Goal: Information Seeking & Learning: Learn about a topic

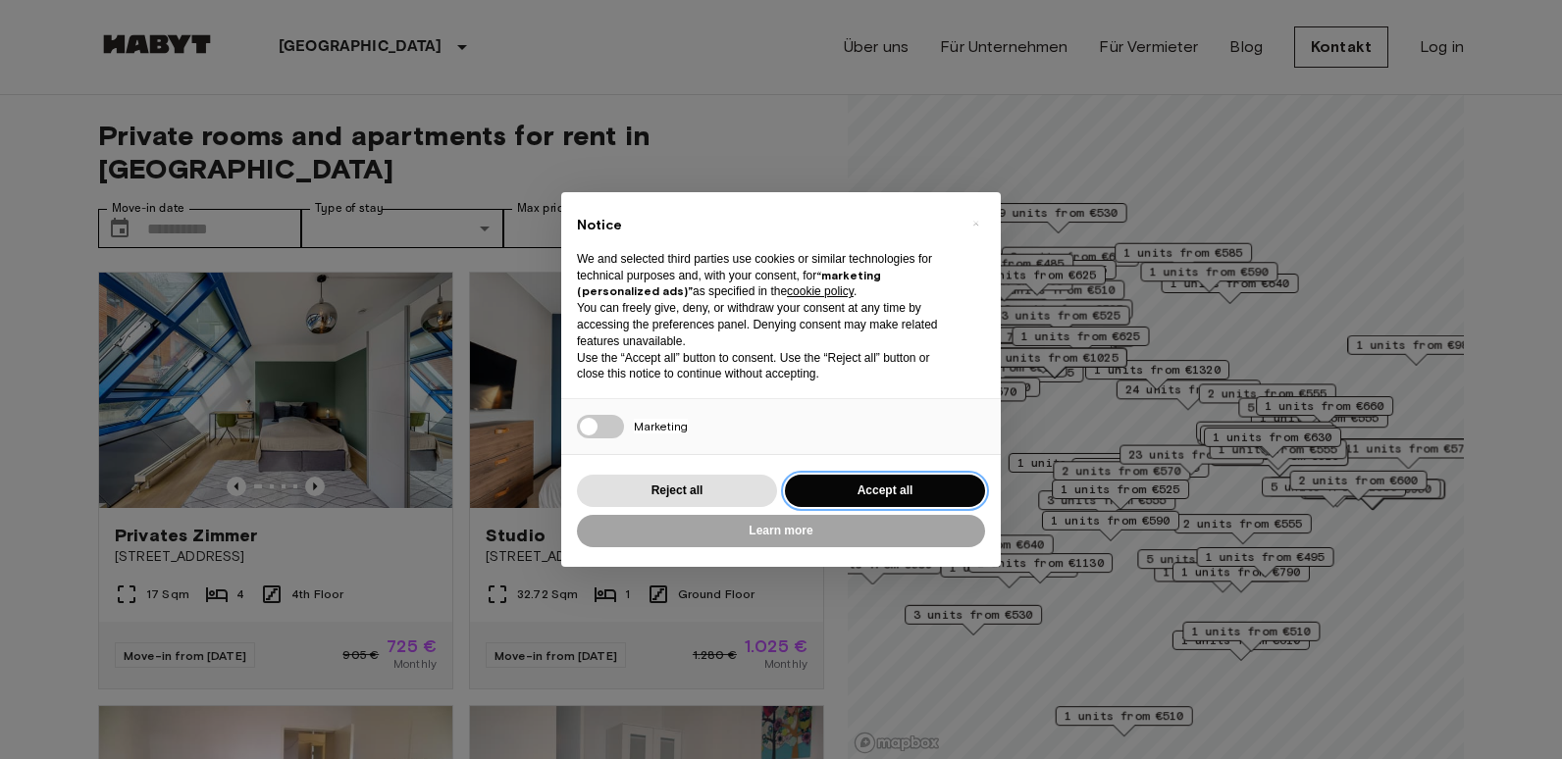
click at [874, 490] on button "Accept all" at bounding box center [885, 491] width 200 height 32
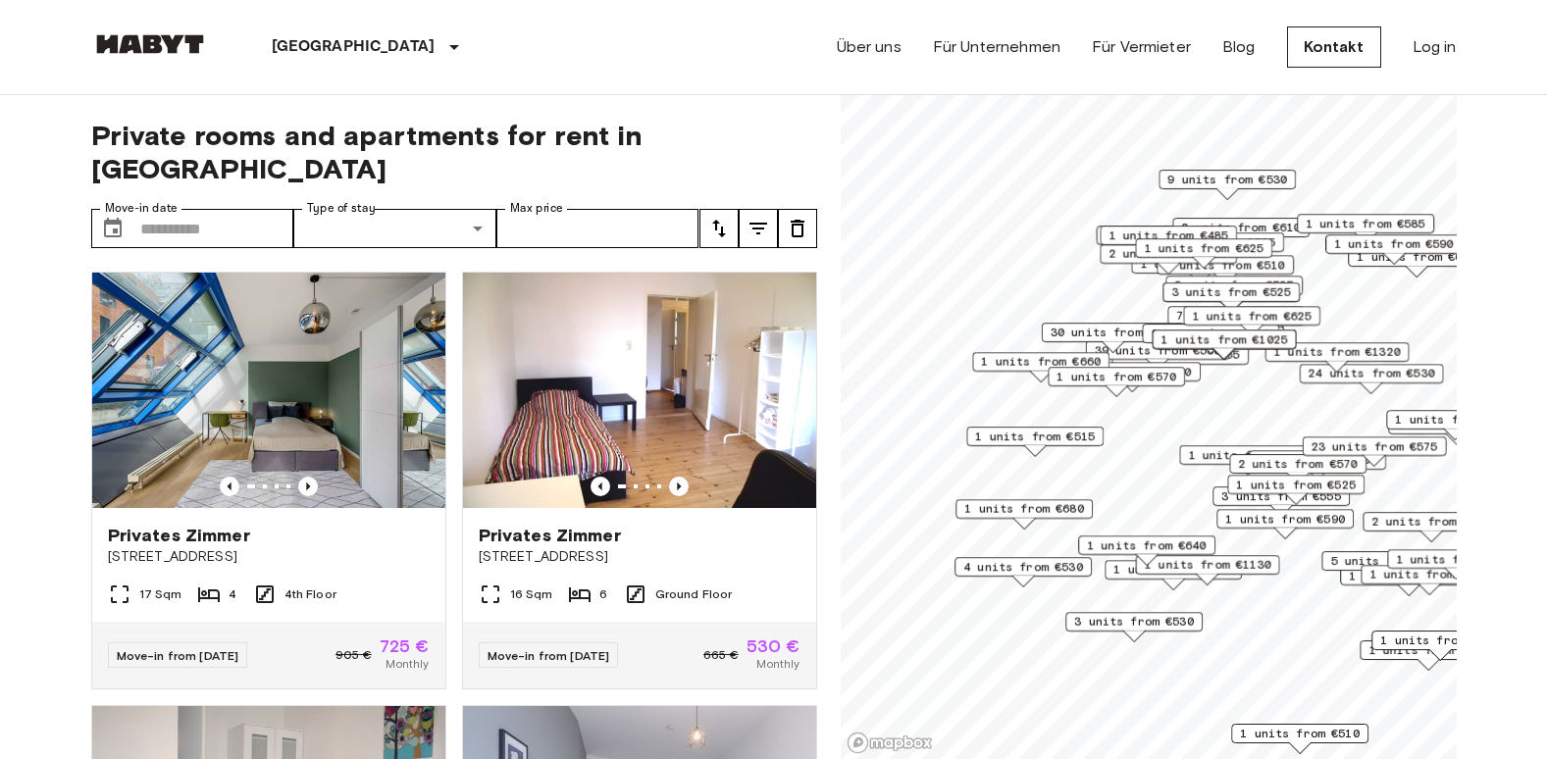
click at [1055, 438] on span "1 units from €515" at bounding box center [1035, 437] width 120 height 18
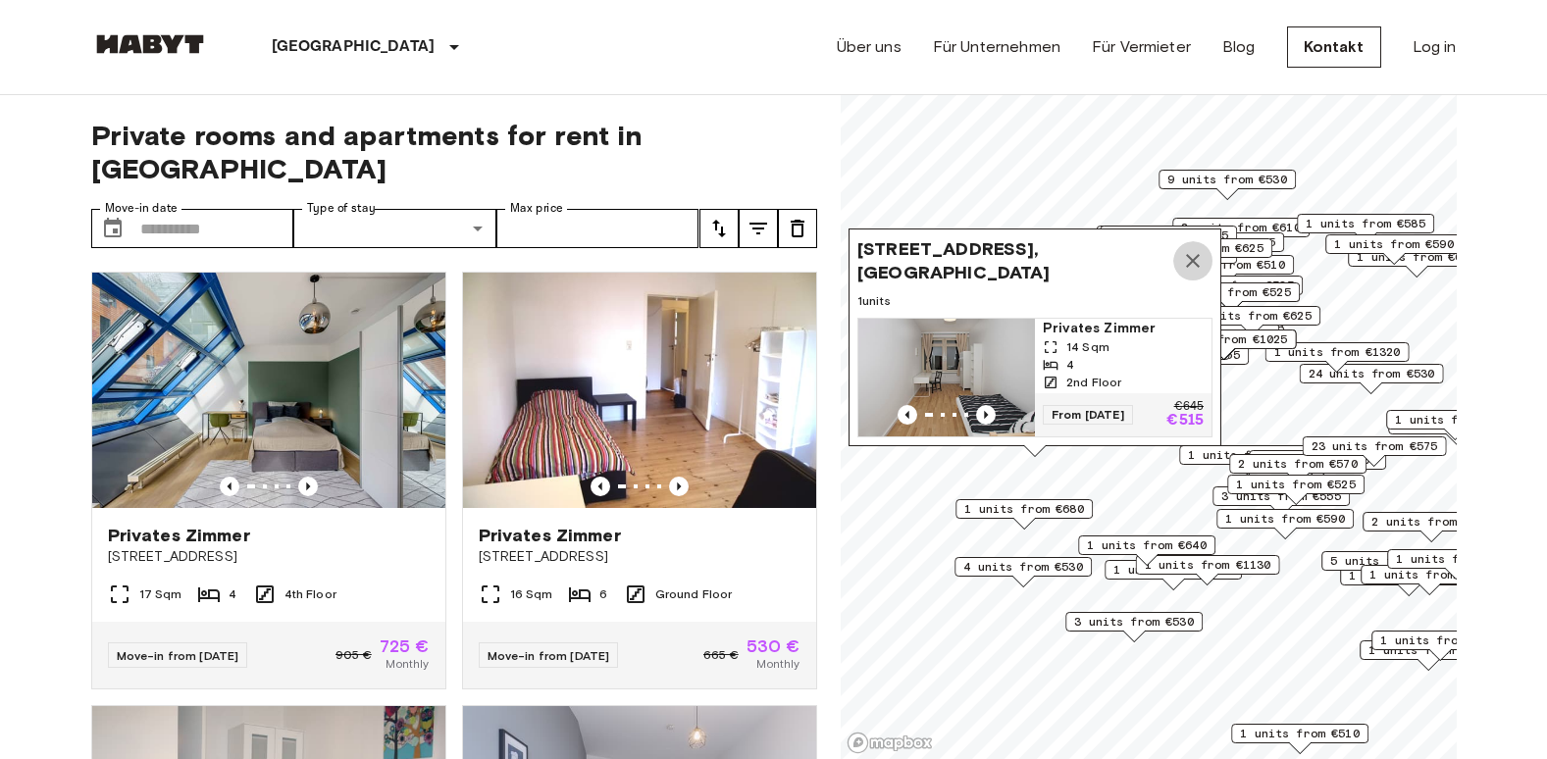
click at [1197, 249] on icon "Map marker" at bounding box center [1193, 261] width 24 height 24
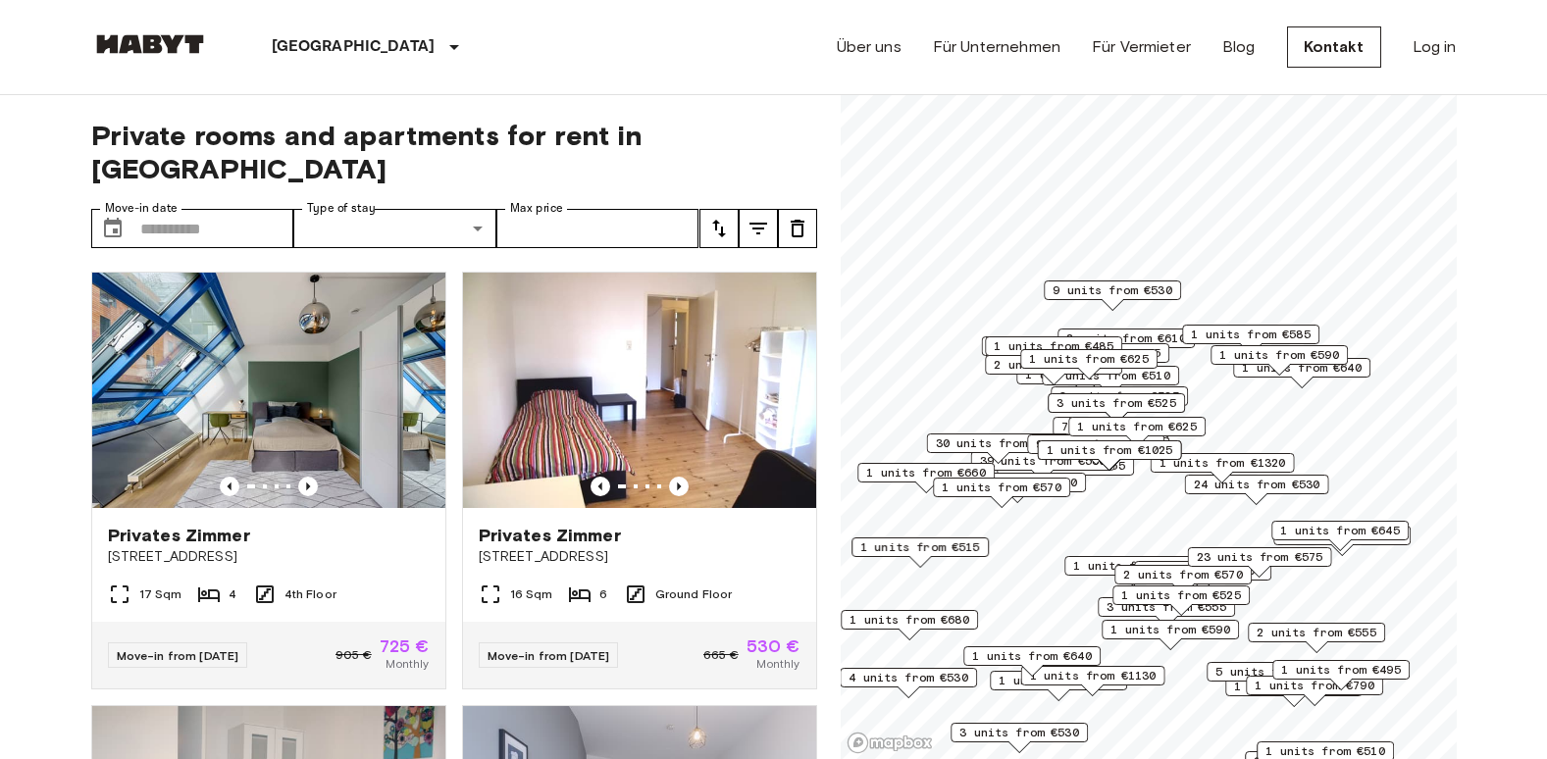
click at [829, 417] on div "Private rooms and apartments for rent in [GEOGRAPHIC_DATA] Move-in date ​ Move-…" at bounding box center [774, 427] width 1366 height 665
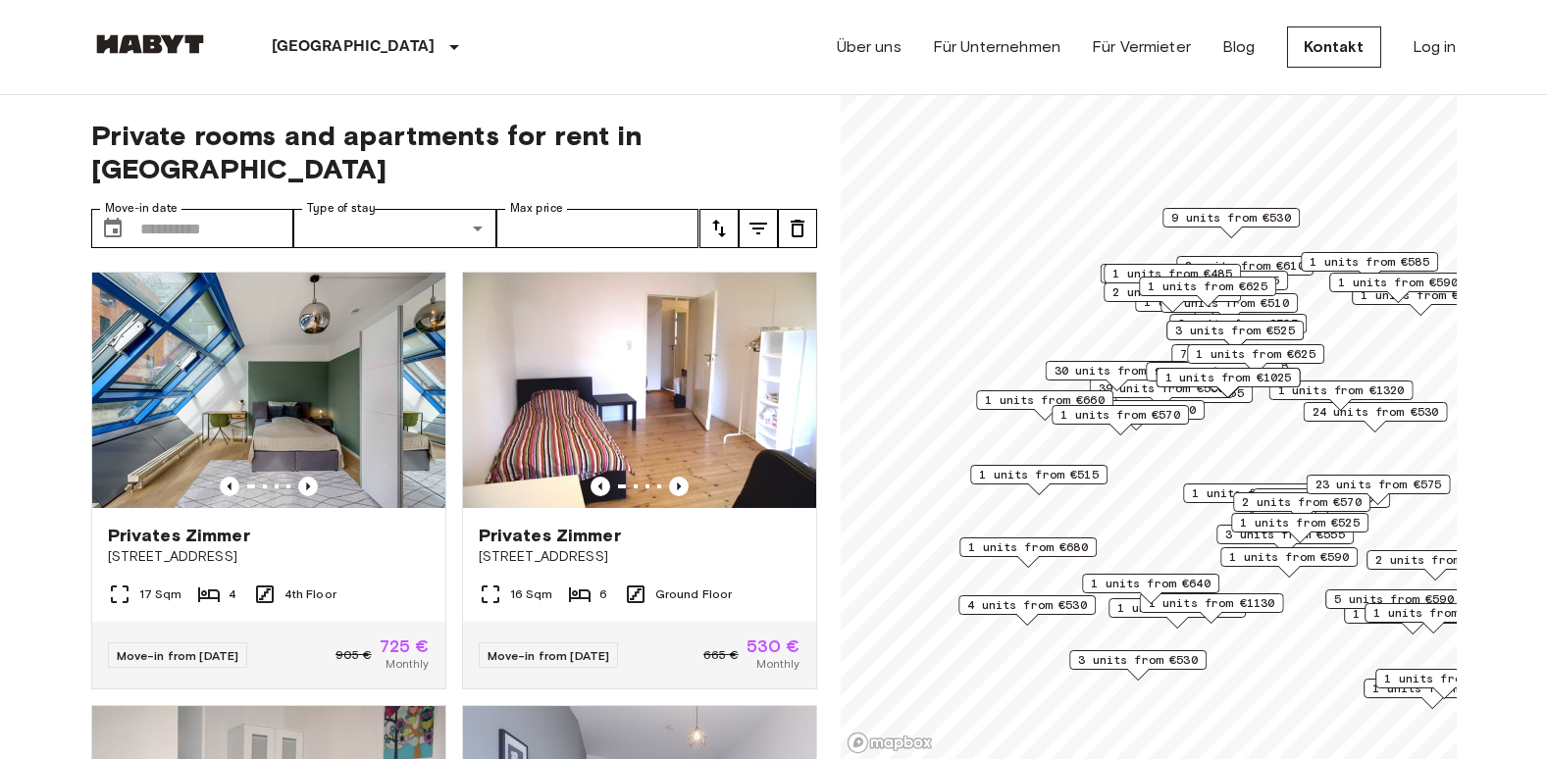
click at [1122, 417] on span "1 units from €570" at bounding box center [1121, 415] width 120 height 18
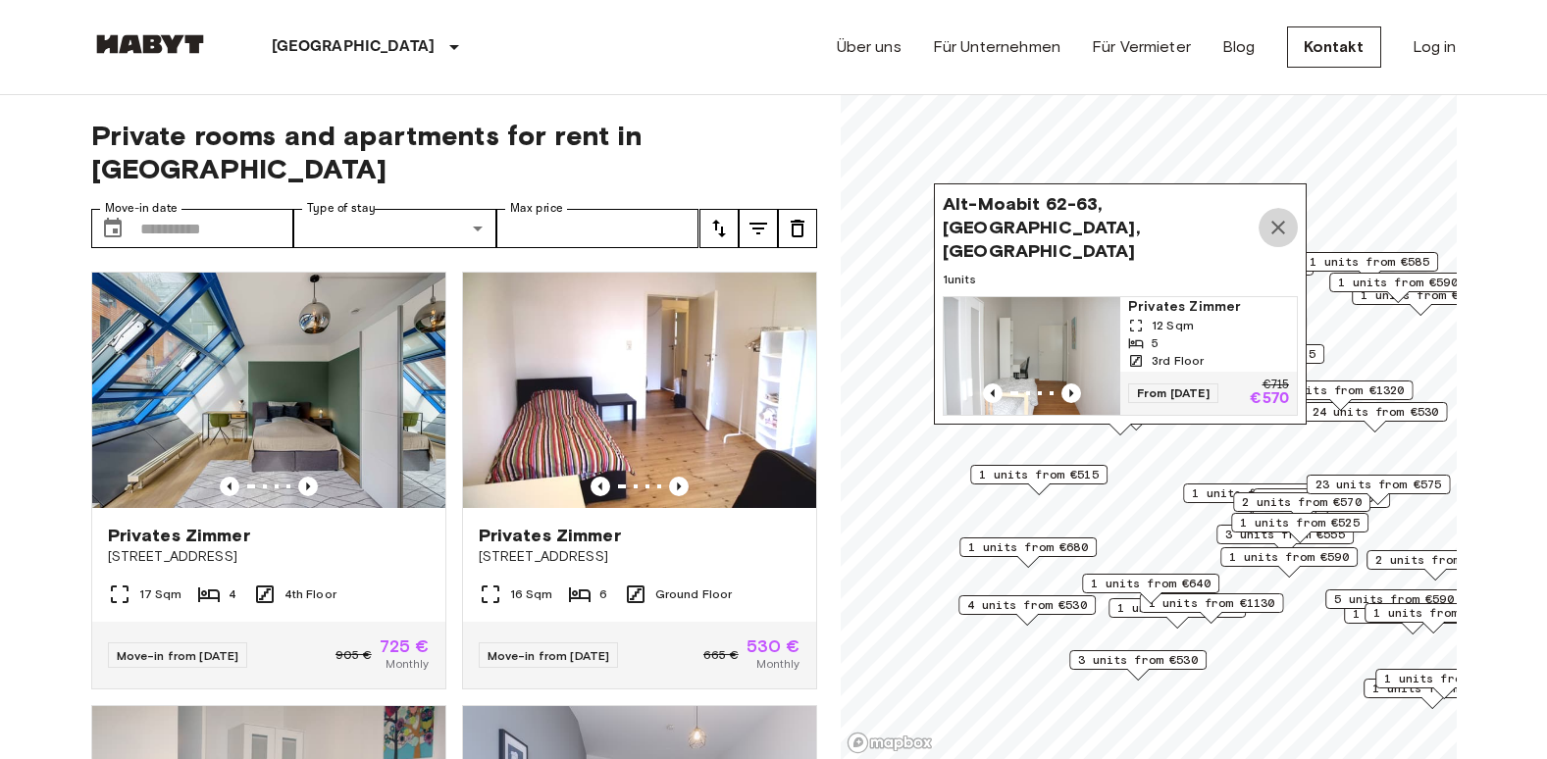
click at [1280, 232] on icon "Map marker" at bounding box center [1279, 228] width 14 height 14
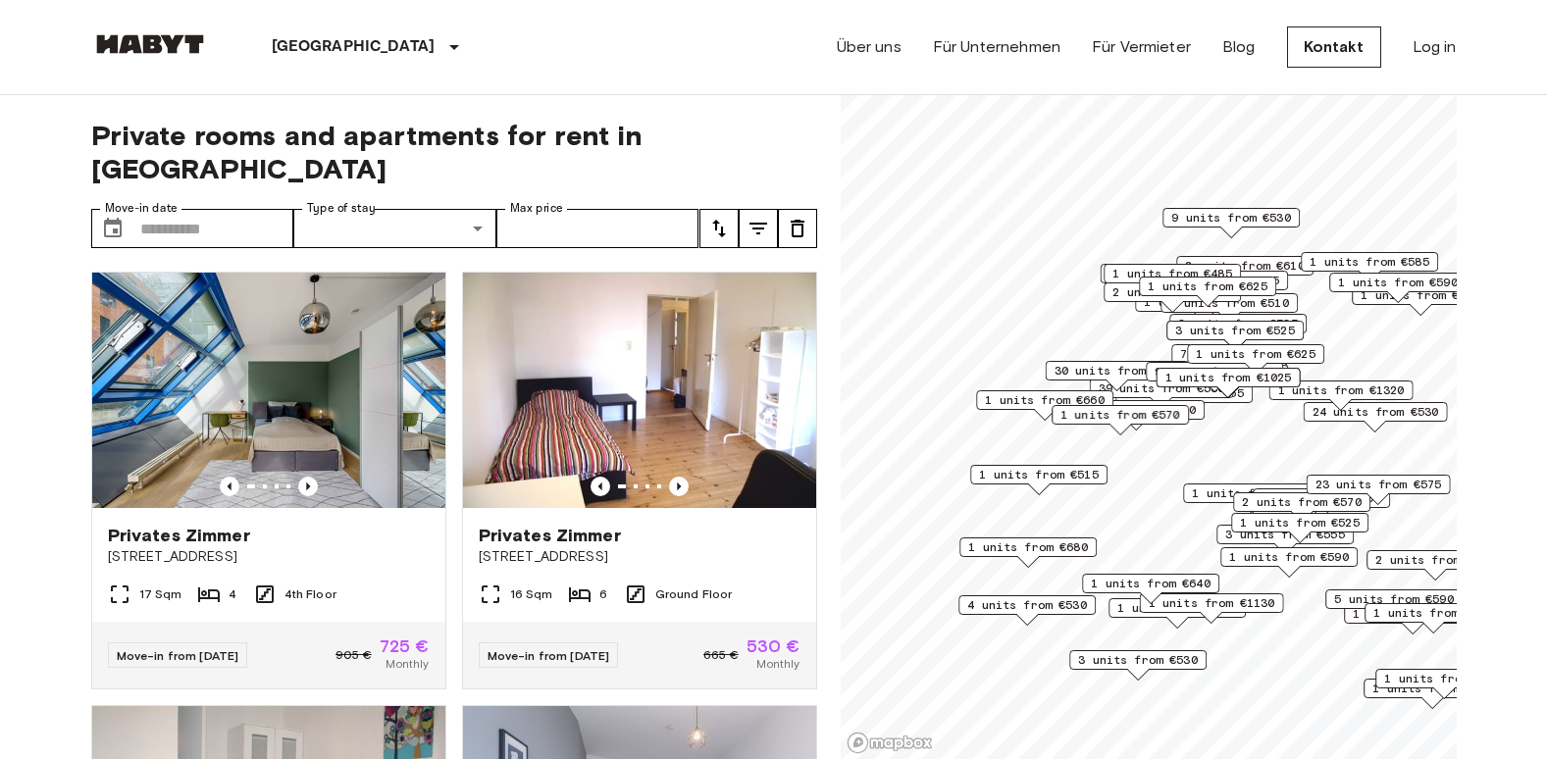
click at [1246, 211] on span "9 units from €530" at bounding box center [1231, 218] width 120 height 18
